Goal: Communication & Community: Answer question/provide support

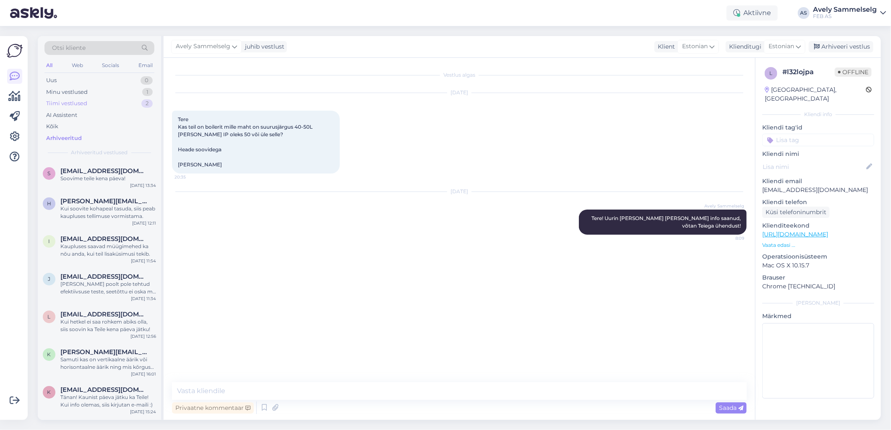
click at [113, 104] on div "Tiimi vestlused 2" at bounding box center [99, 104] width 110 height 12
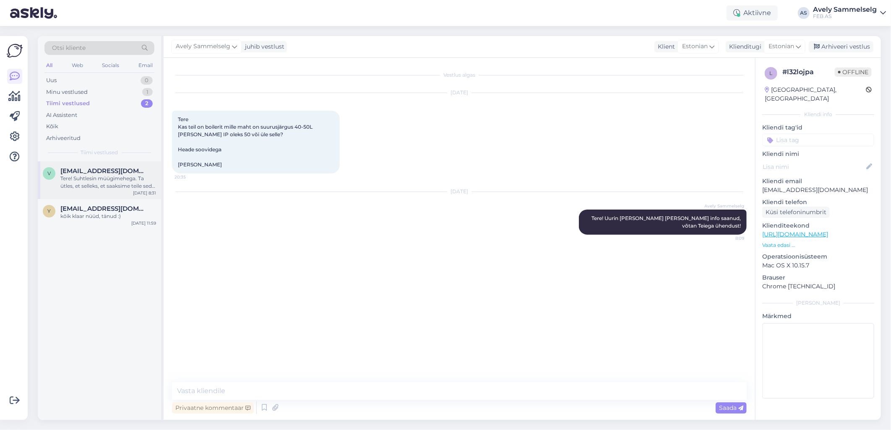
click at [105, 190] on div "Tere! Suhtlesin müügimehega. Ta ütles, et selleks, et saaksime teile seda toode…" at bounding box center [108, 182] width 96 height 15
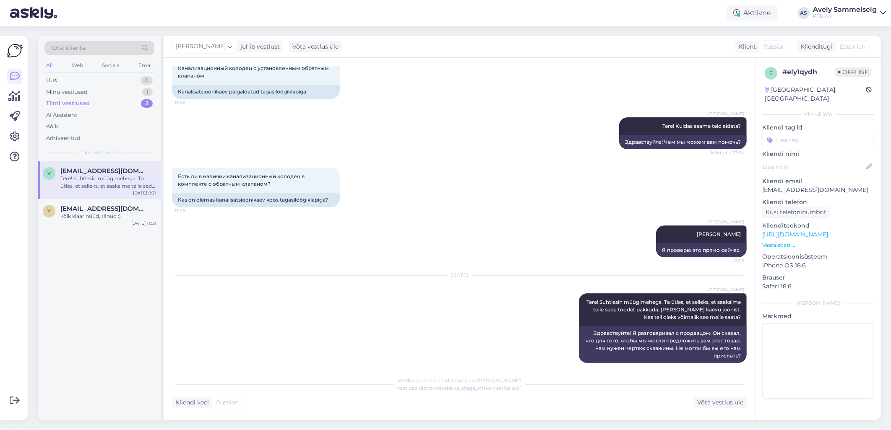
scroll to position [58, 0]
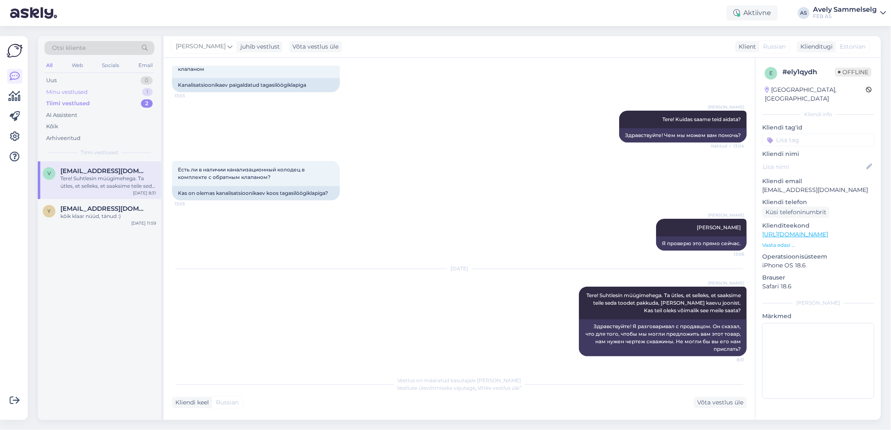
click at [96, 94] on div "Minu vestlused 1" at bounding box center [99, 92] width 110 height 12
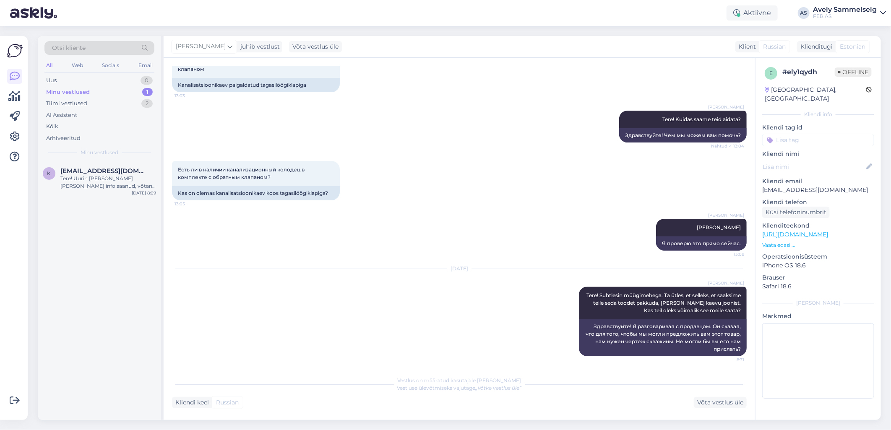
click at [112, 94] on div "Minu vestlused 1" at bounding box center [99, 92] width 110 height 12
click at [128, 185] on div "Tere! Uurin [PERSON_NAME] [PERSON_NAME] info saanud, võtan Teiega ühendust!" at bounding box center [108, 182] width 96 height 15
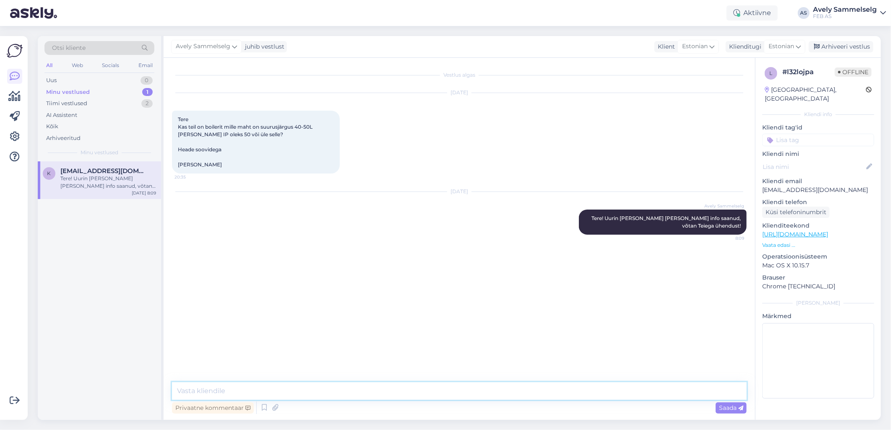
click at [417, 389] on textarea at bounding box center [459, 392] width 575 height 18
type textarea "K"
click at [785, 339] on textarea at bounding box center [818, 361] width 112 height 76
type textarea "vastasin kliendile meilile"
drag, startPoint x: 827, startPoint y: 181, endPoint x: 764, endPoint y: 182, distance: 62.5
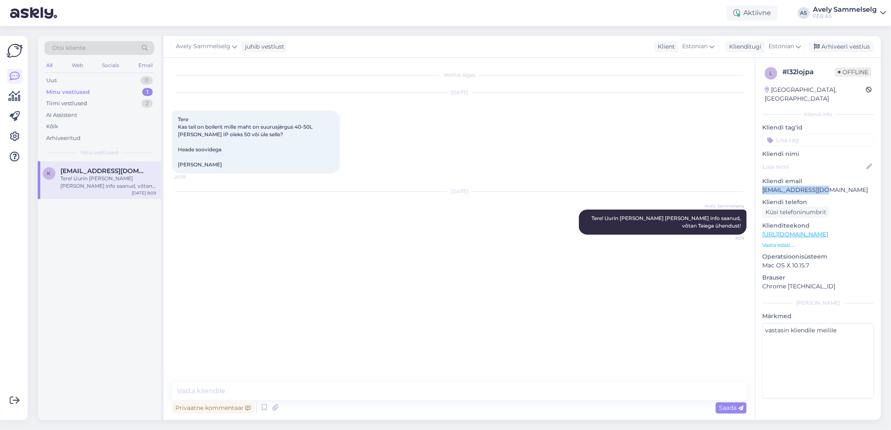
click at [764, 186] on p "[EMAIL_ADDRESS][DOMAIN_NAME]" at bounding box center [818, 190] width 112 height 9
copy p "[EMAIL_ADDRESS][DOMAIN_NAME]"
click at [852, 43] on div "Arhiveeri vestlus" at bounding box center [841, 46] width 65 height 11
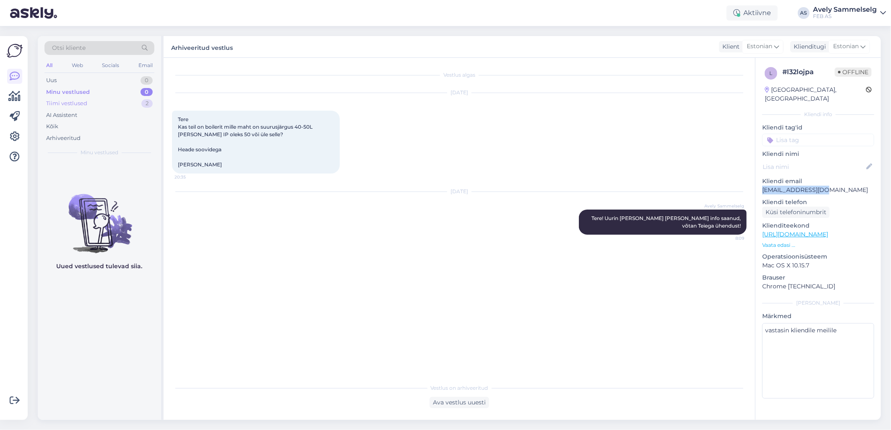
click at [99, 102] on div "Tiimi vestlused 2" at bounding box center [99, 104] width 110 height 12
